Goal: Check status: Check status

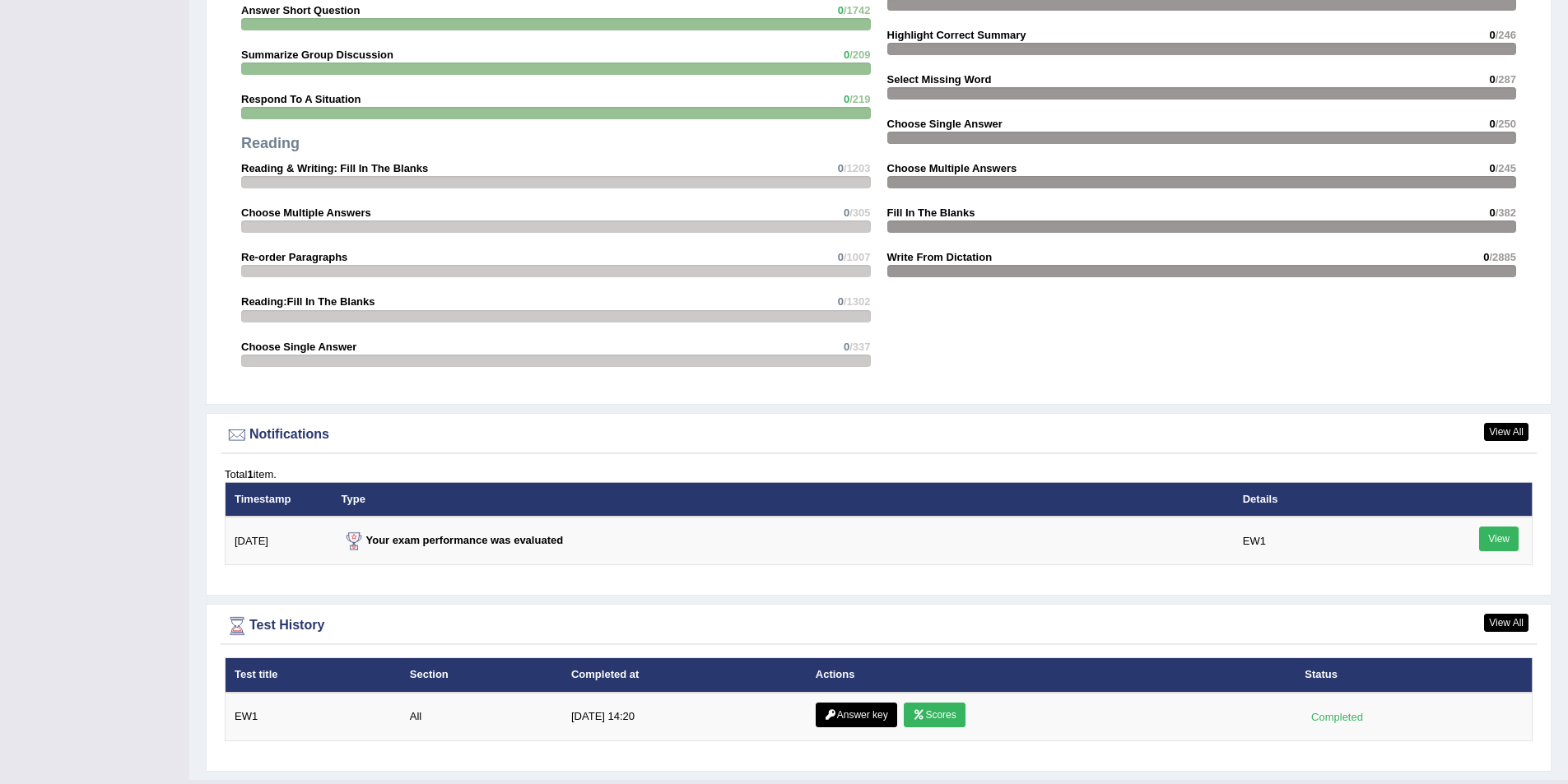
scroll to position [1638, 0]
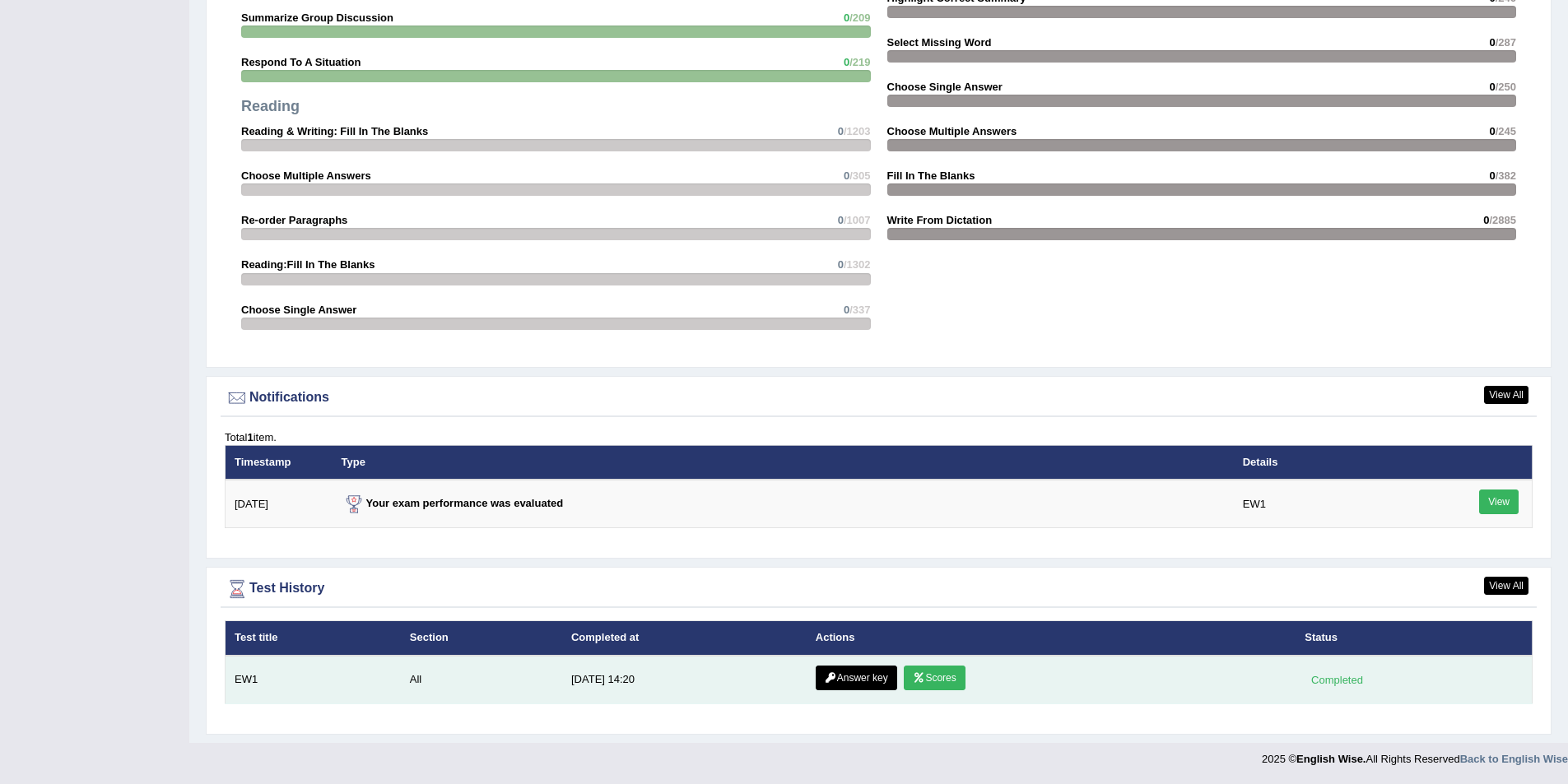
click at [932, 681] on link "Scores" at bounding box center [934, 677] width 61 height 25
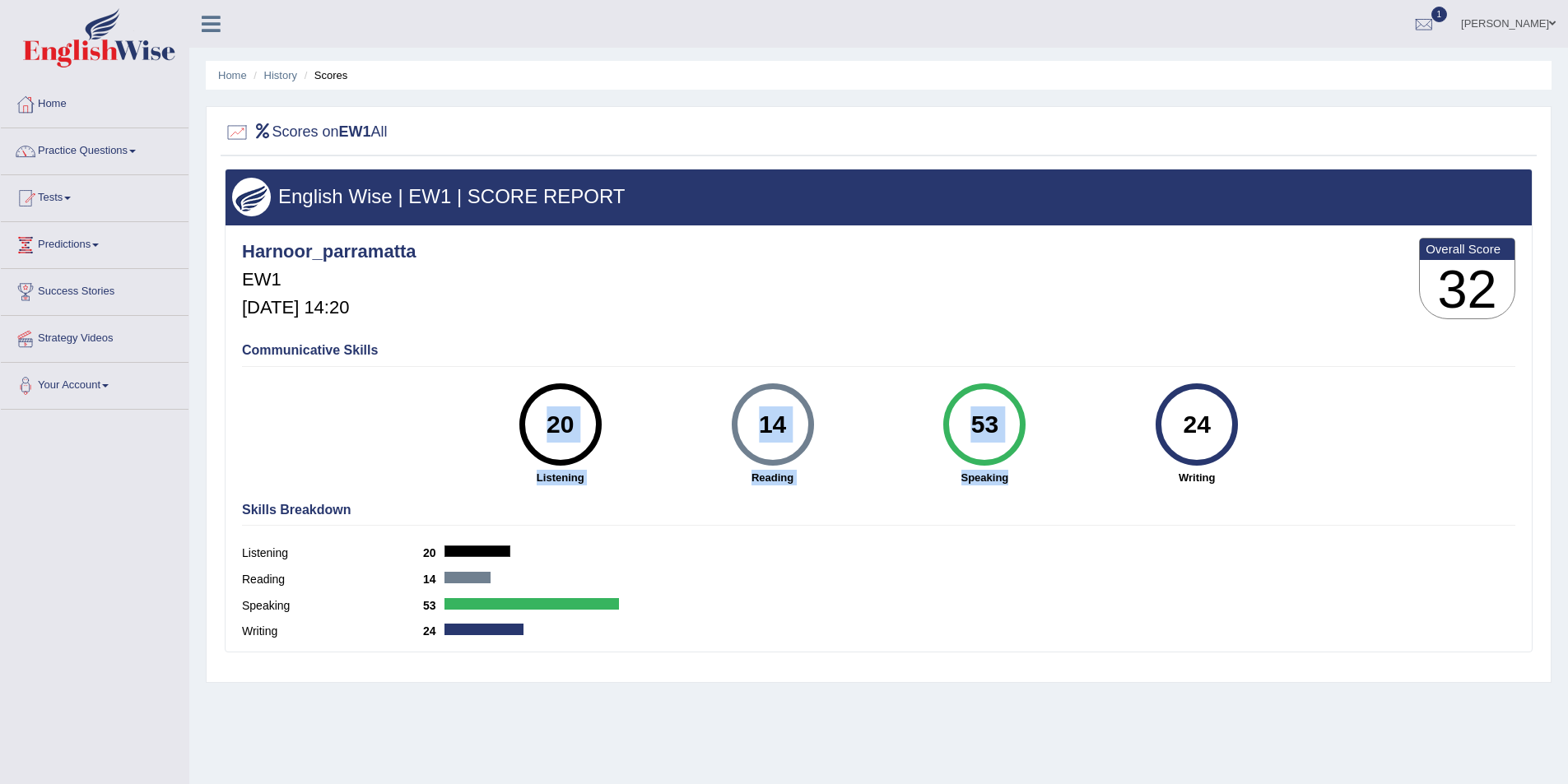
drag, startPoint x: 907, startPoint y: 363, endPoint x: 1016, endPoint y: 472, distance: 154.1
click at [1016, 472] on div "Communicative Skills 20 Listening 14 [GEOGRAPHIC_DATA] 53 Speaking 24 Writing" at bounding box center [878, 413] width 1281 height 155
click at [826, 471] on strong "Reading" at bounding box center [772, 477] width 196 height 16
drag, startPoint x: 906, startPoint y: 388, endPoint x: 1034, endPoint y: 477, distance: 155.9
click at [1034, 477] on div "53 Speaking" at bounding box center [984, 434] width 212 height 102
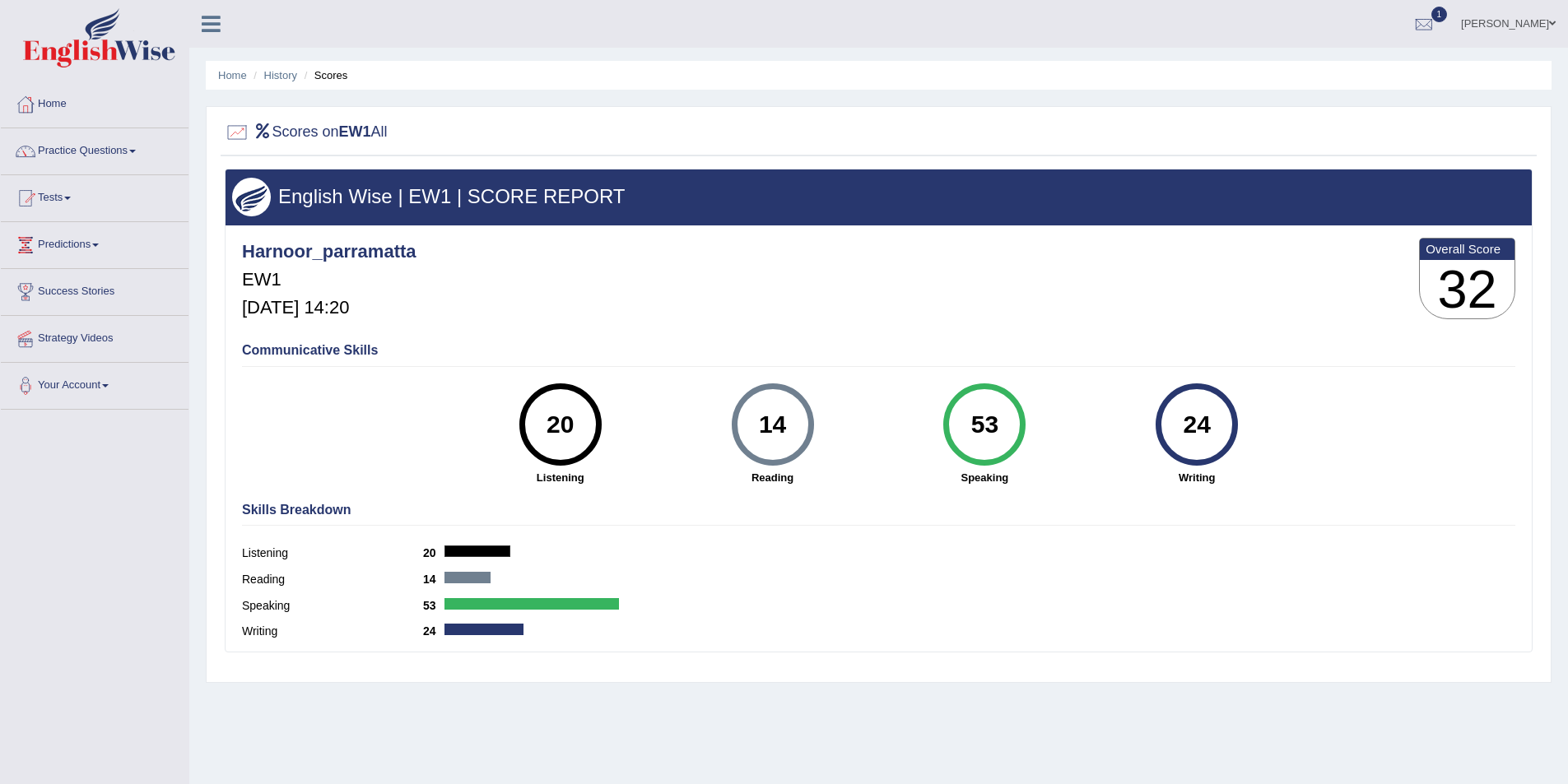
click at [1033, 450] on div "53 Speaking" at bounding box center [984, 434] width 212 height 102
